Goal: Transaction & Acquisition: Purchase product/service

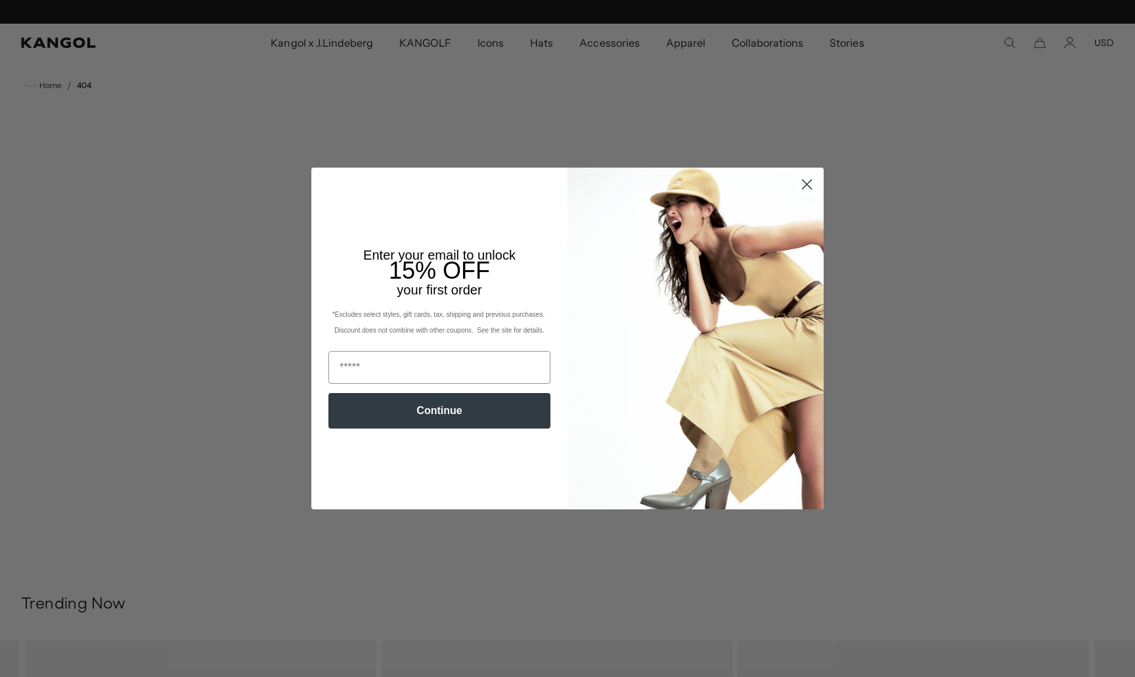
scroll to position [0, 271]
